Goal: Task Accomplishment & Management: Complete application form

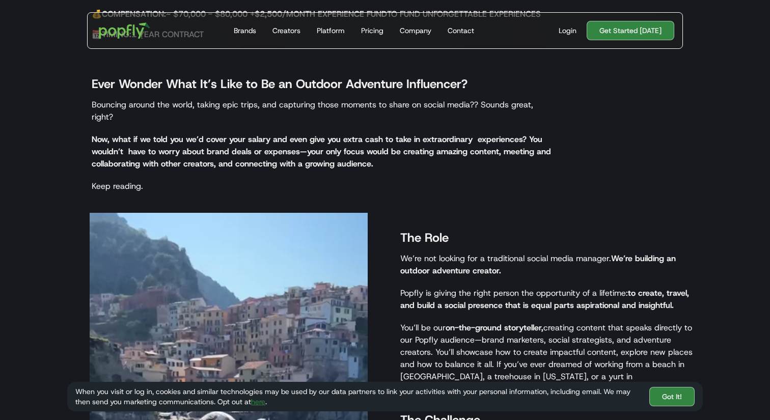
scroll to position [378, 0]
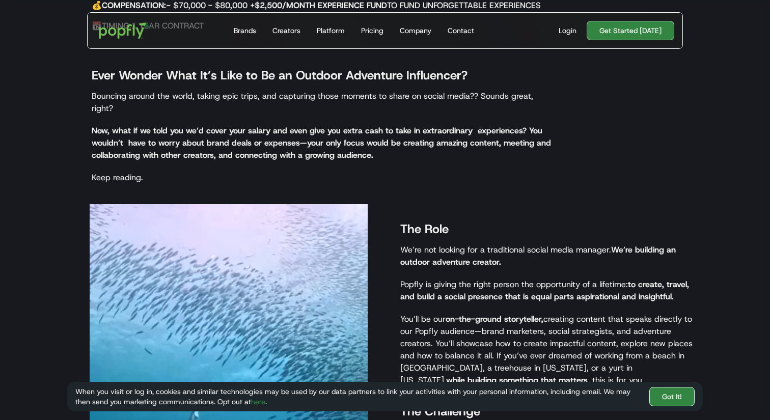
click at [660, 399] on link "Got It!" at bounding box center [672, 396] width 45 height 19
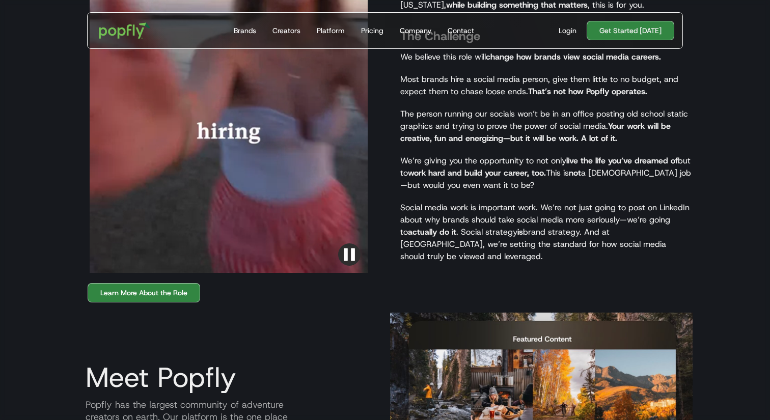
scroll to position [967, 0]
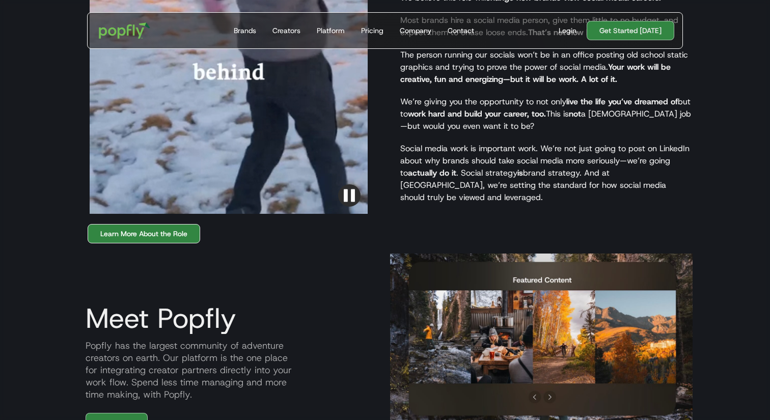
click at [174, 224] on link "Learn More About the Role" at bounding box center [144, 233] width 113 height 19
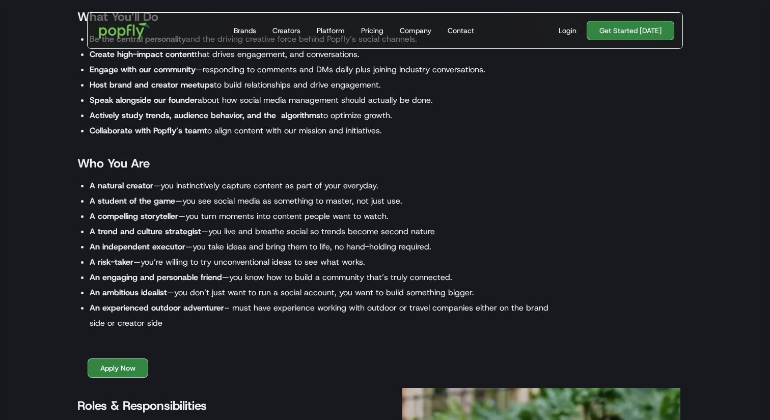
scroll to position [1028, 0]
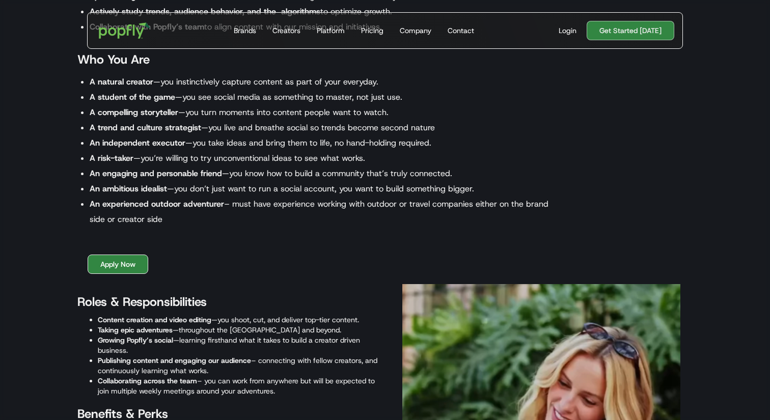
click at [111, 255] on link "Apply Now" at bounding box center [118, 264] width 61 height 19
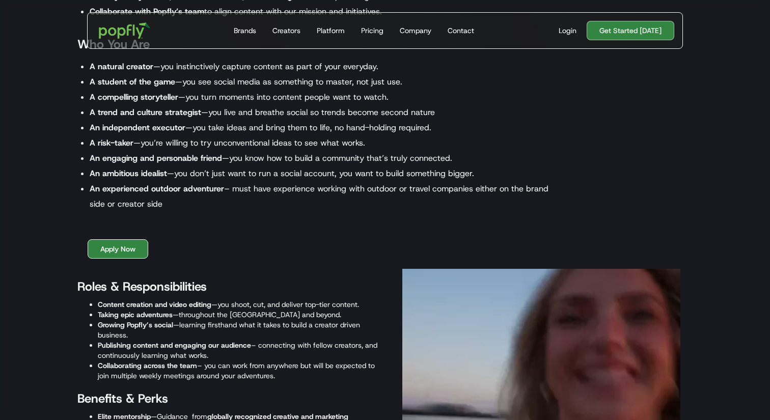
click at [124, 250] on link "Apply Now" at bounding box center [118, 249] width 61 height 19
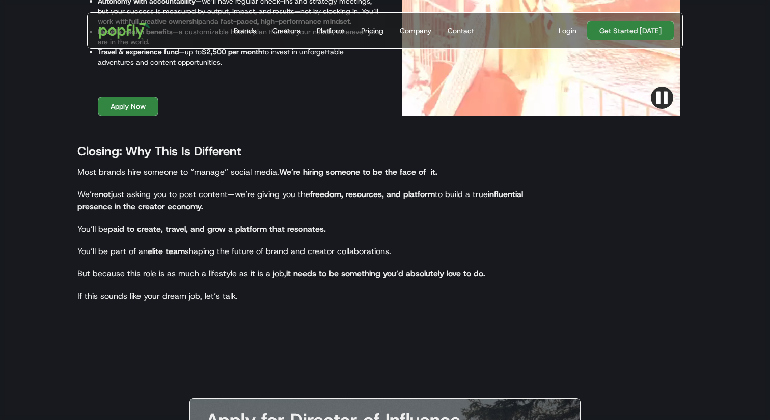
scroll to position [1793, 0]
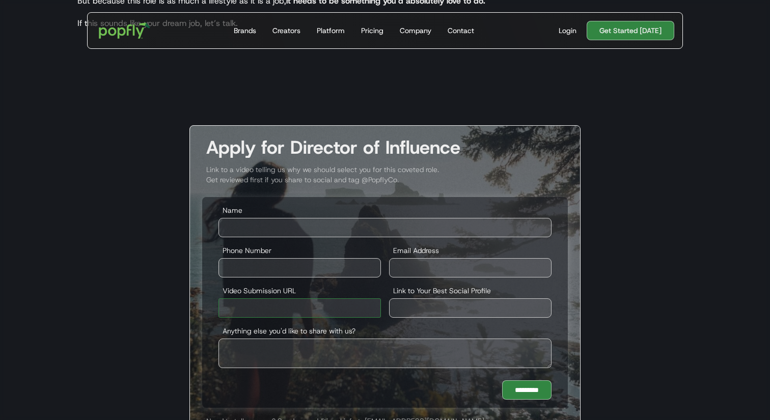
click at [354, 311] on input "Video Submission URL" at bounding box center [300, 308] width 163 height 19
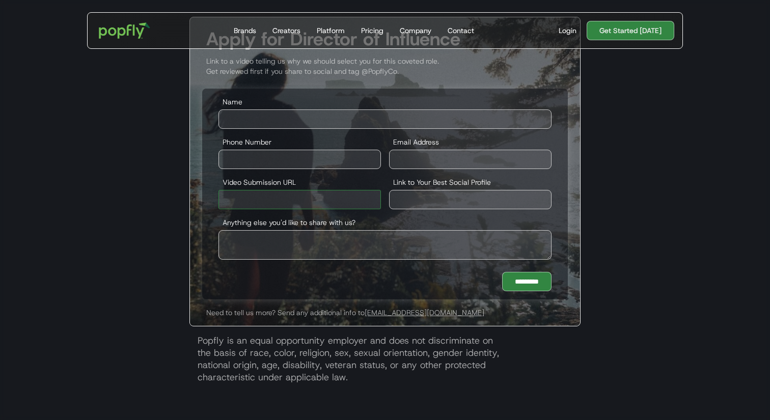
scroll to position [1906, 0]
